Goal: Find specific page/section: Find specific page/section

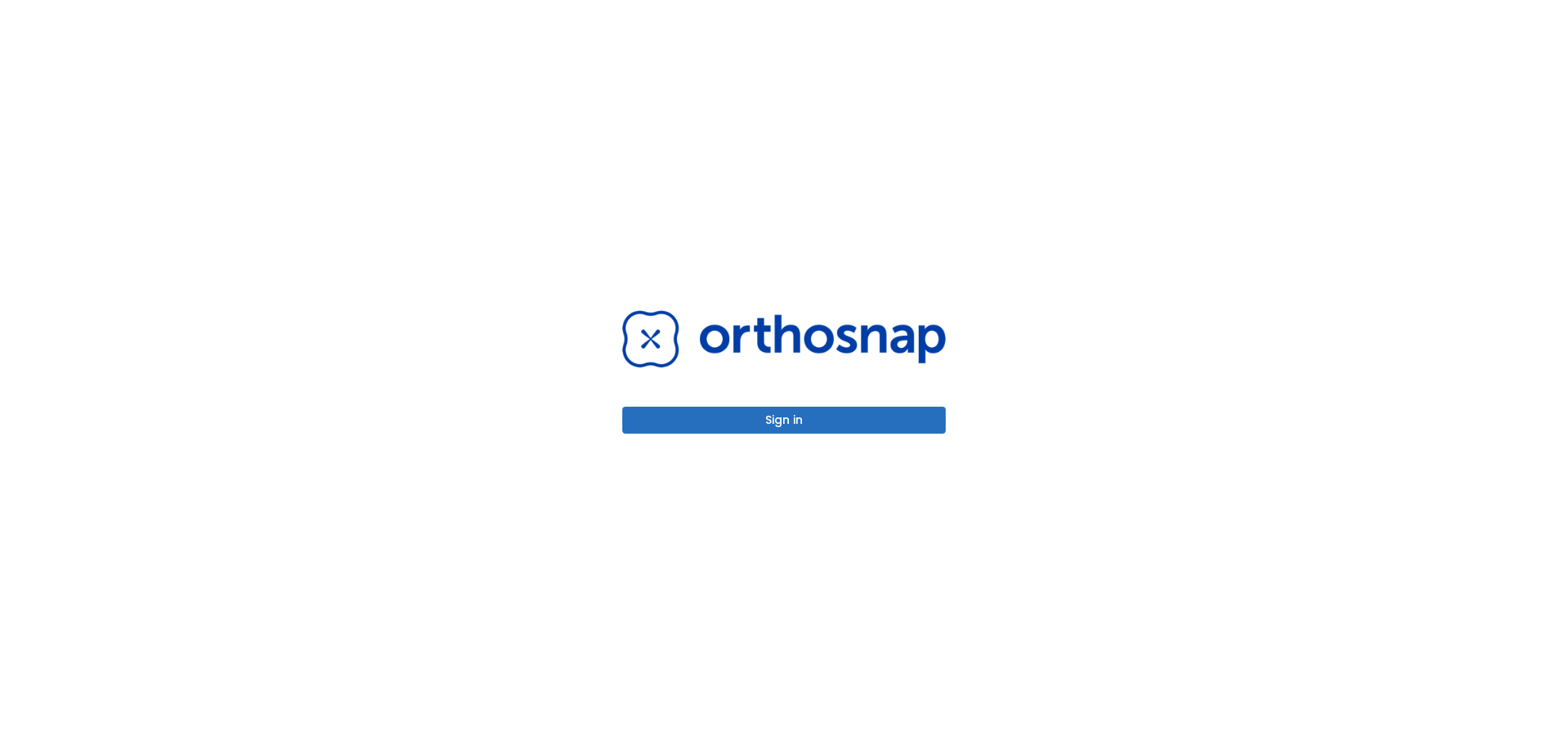
click at [746, 426] on button "Sign in" at bounding box center [783, 420] width 323 height 27
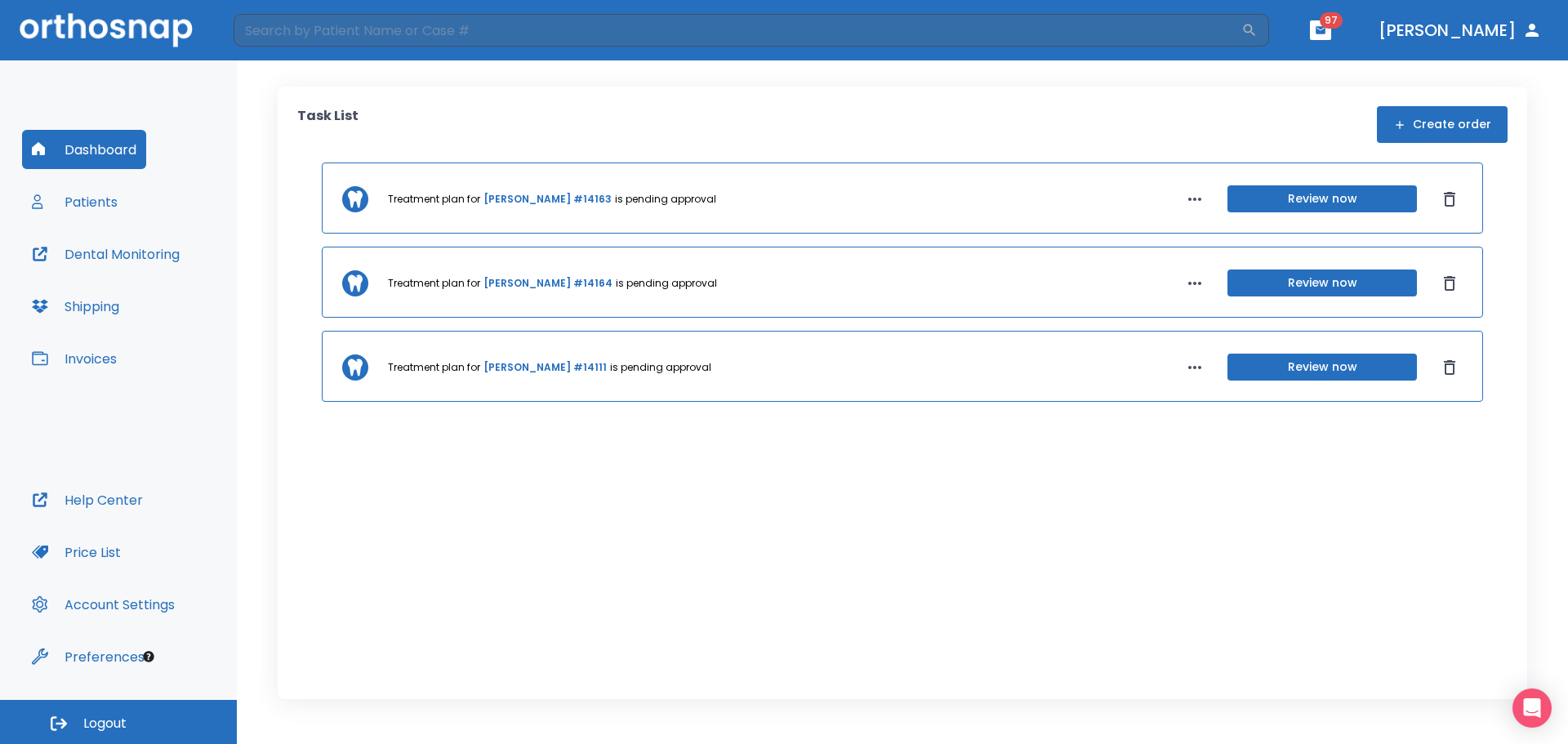
click at [86, 203] on button "Patients" at bounding box center [74, 201] width 105 height 39
